Goal: Task Accomplishment & Management: Manage account settings

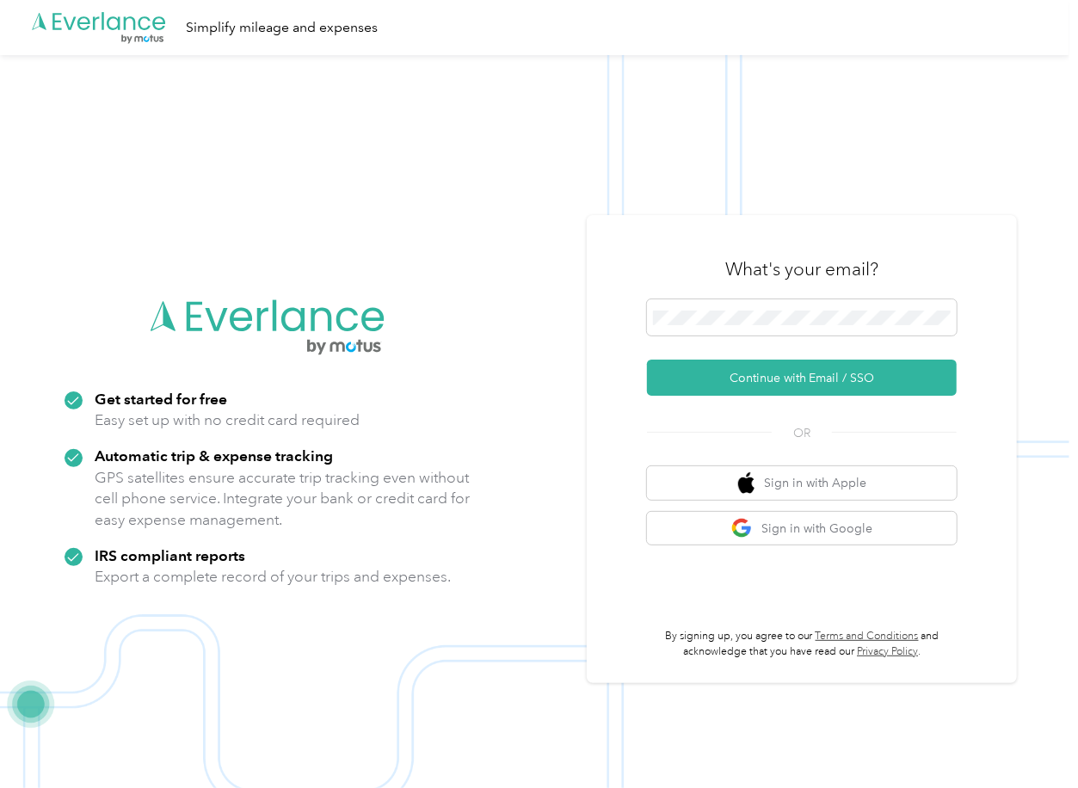
drag, startPoint x: 708, startPoint y: 381, endPoint x: 30, endPoint y: 437, distance: 680.4
click at [707, 382] on button "Continue with Email / SSO" at bounding box center [802, 378] width 310 height 36
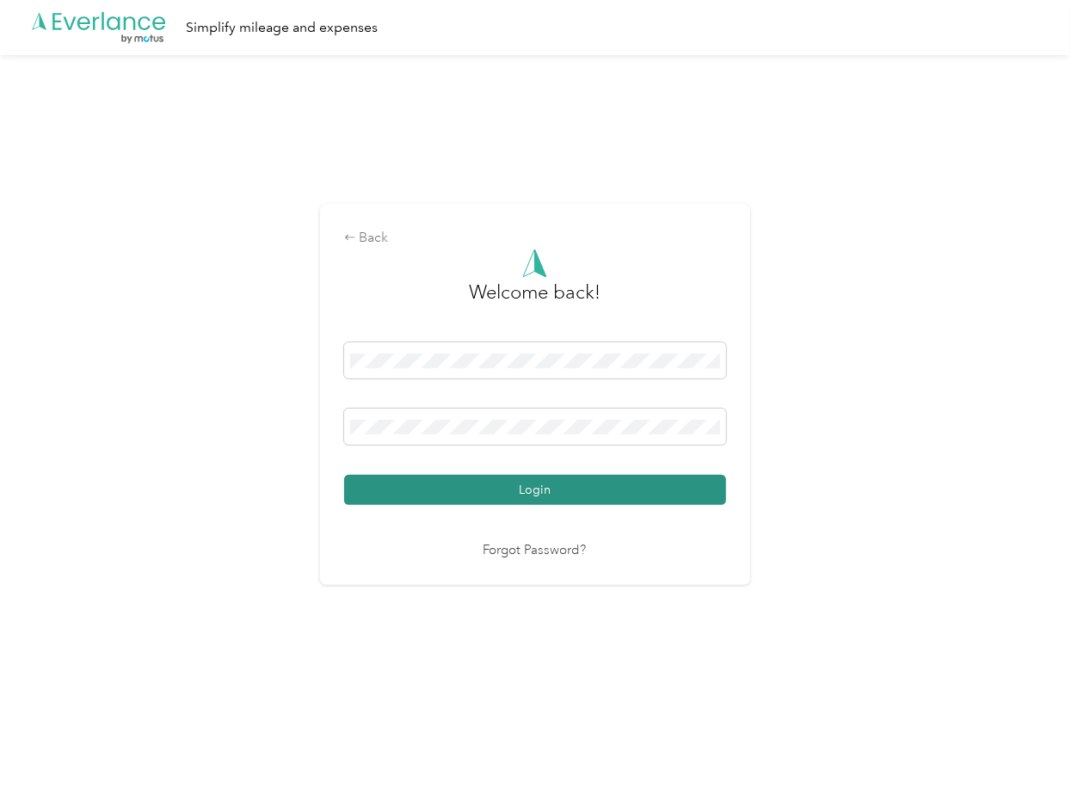
click at [387, 490] on button "Login" at bounding box center [535, 490] width 382 height 30
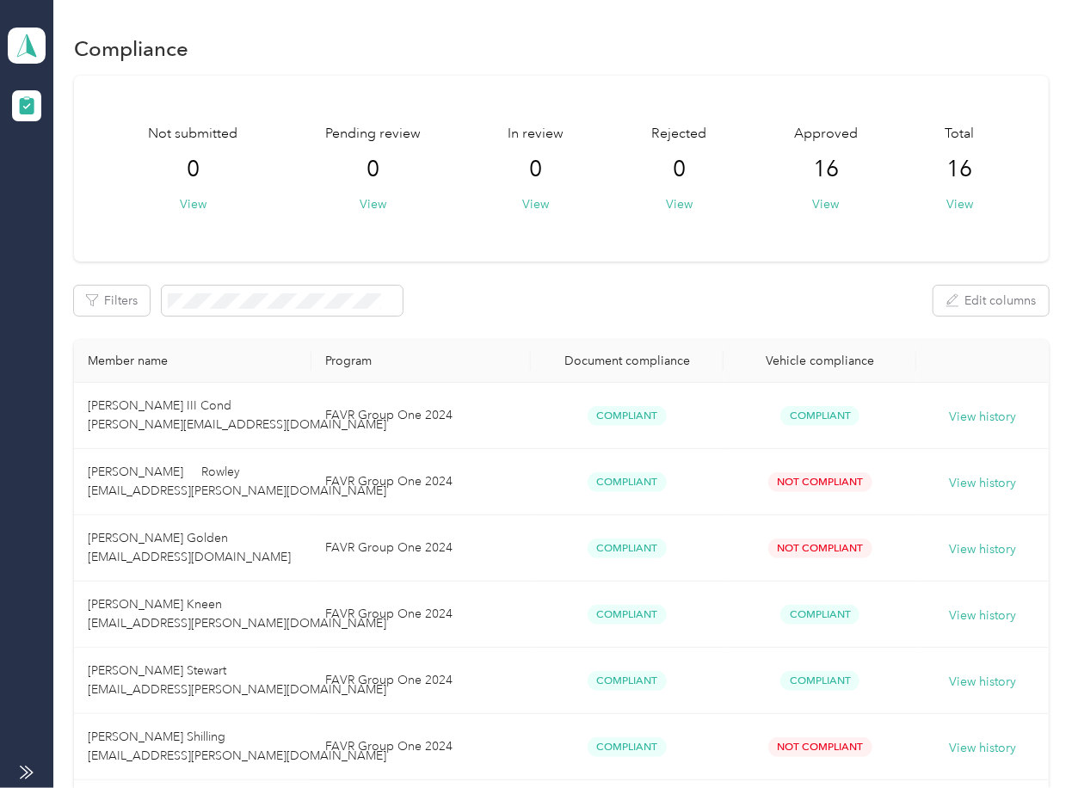
drag, startPoint x: 601, startPoint y: 293, endPoint x: 446, endPoint y: 207, distance: 178.4
click at [599, 293] on div "Filters Edit columns" at bounding box center [561, 301] width 974 height 30
click at [28, 28] on span at bounding box center [27, 46] width 38 height 36
click at [75, 182] on div "Log out" at bounding box center [55, 180] width 66 height 18
